Goal: Task Accomplishment & Management: Use online tool/utility

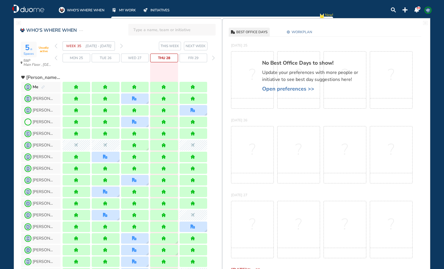
click at [120, 44] on div "WEEK 35 [DATE] - [DATE]" at bounding box center [89, 45] width 68 height 9
click at [123, 45] on img "forward week" at bounding box center [121, 46] width 3 height 5
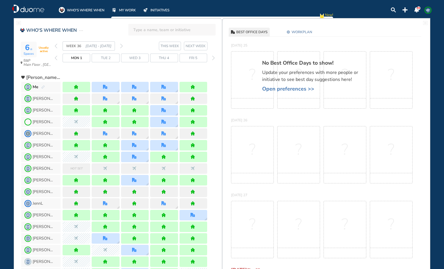
click at [123, 45] on img "forward week" at bounding box center [121, 46] width 3 height 5
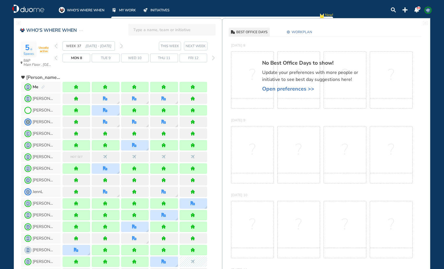
click at [123, 45] on img "forward week" at bounding box center [121, 46] width 3 height 5
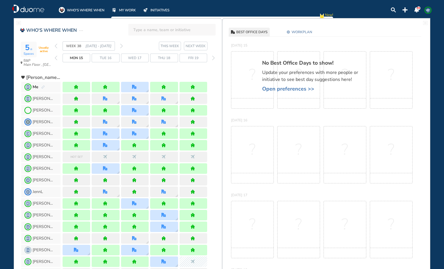
click at [123, 45] on section "WEEK 38 [DATE] - [DATE] THIS WEEK NEXT WEEK" at bounding box center [138, 45] width 167 height 9
click at [121, 45] on img "forward week" at bounding box center [121, 46] width 3 height 5
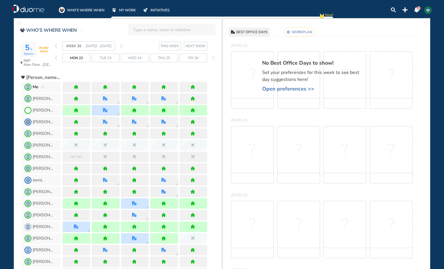
click at [307, 32] on rect at bounding box center [299, 31] width 31 height 9
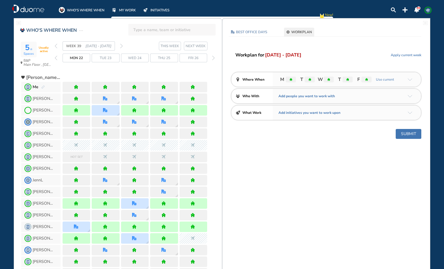
click at [397, 55] on span "Apply current week" at bounding box center [406, 55] width 31 height 6
click at [410, 132] on button "Submit" at bounding box center [409, 134] width 26 height 10
